Goal: Transaction & Acquisition: Purchase product/service

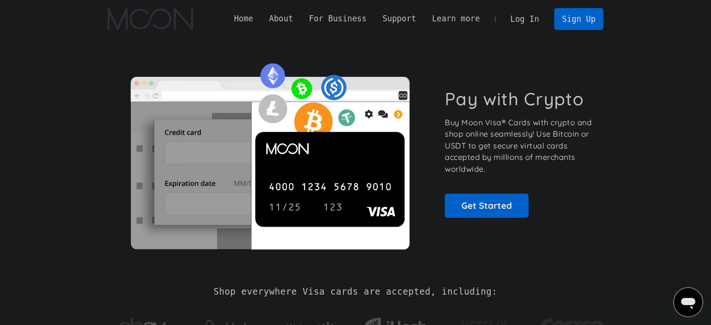
click at [532, 16] on link "Log In" at bounding box center [525, 19] width 45 height 21
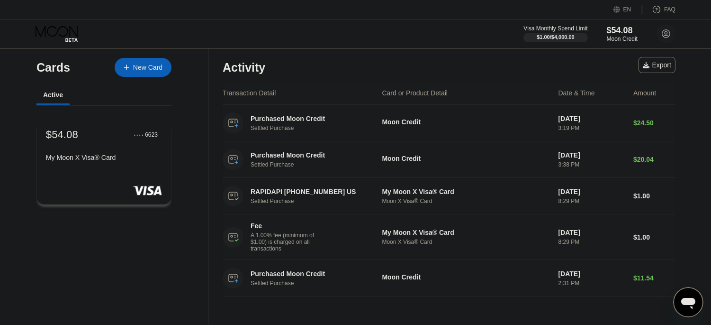
click at [117, 154] on div "$54.08 ● ● ● ● 6623 My Moon X Visa® Card" at bounding box center [104, 146] width 116 height 36
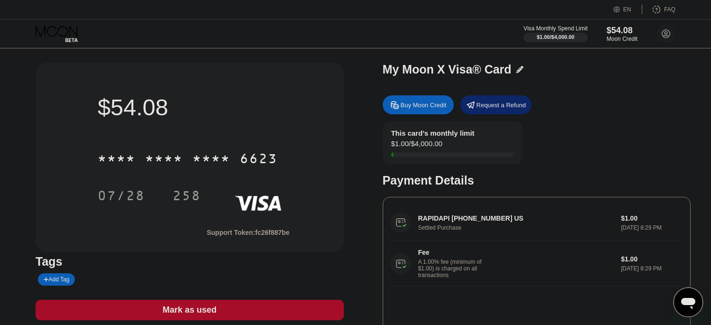
click at [406, 100] on div "Buy Moon Credit" at bounding box center [418, 104] width 71 height 19
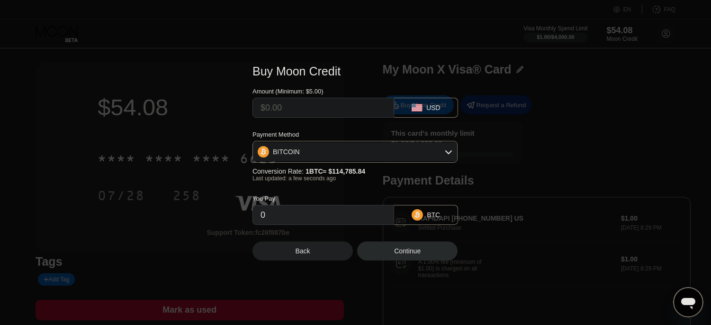
click at [320, 154] on div "BITCOIN" at bounding box center [355, 151] width 204 height 19
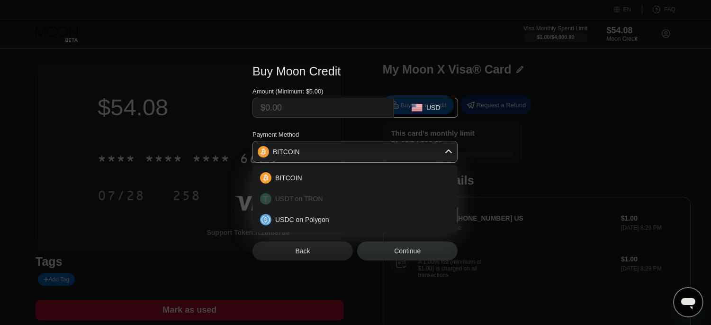
click at [288, 193] on div "USDT on TRON" at bounding box center [354, 198] width 199 height 19
type input "0.00"
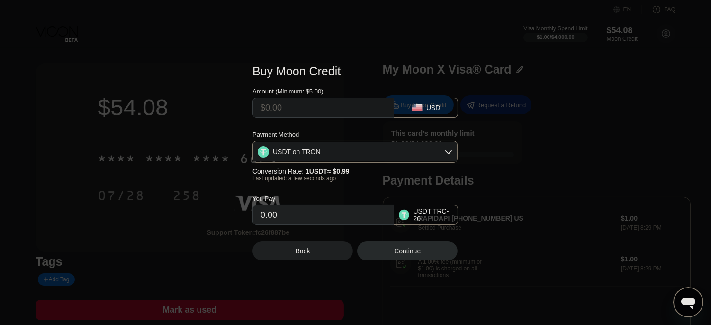
click at [290, 107] on input "text" at bounding box center [324, 107] width 126 height 19
type input "$5"
type input "5.05"
type input "0.00"
type input "$1"
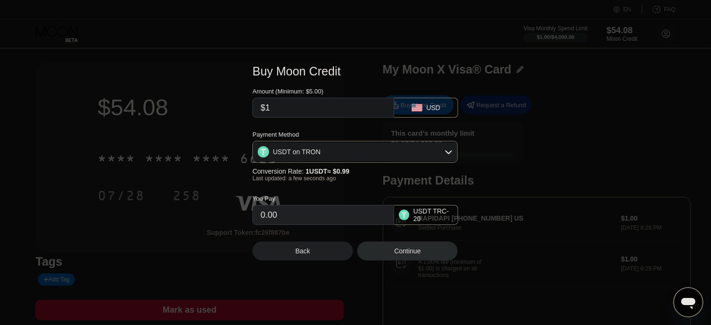
type input "1.01"
type input "$15"
type input "15.15"
type input "$15"
click at [345, 20] on div at bounding box center [359, 162] width 719 height 325
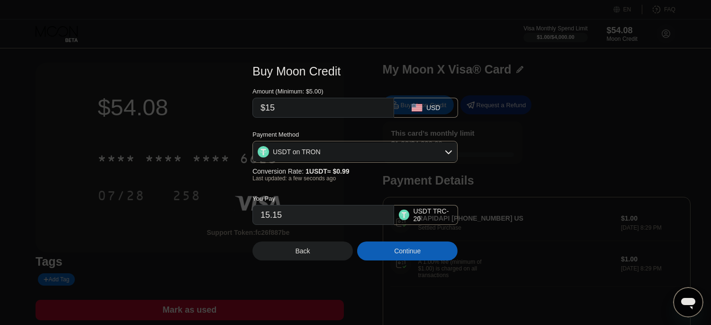
click at [316, 109] on input "$15" at bounding box center [324, 107] width 126 height 19
click at [310, 252] on div "Back" at bounding box center [303, 250] width 100 height 19
